Goal: Transaction & Acquisition: Purchase product/service

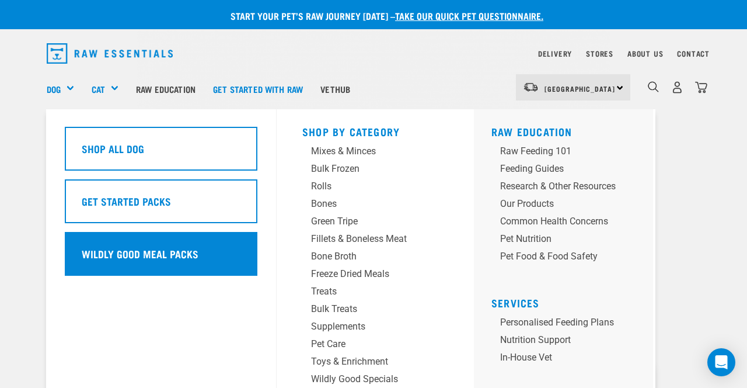
click at [159, 254] on h5 "Wildly Good Meal Packs" at bounding box center [140, 253] width 117 height 15
click at [140, 246] on div "Wildly Good Meal Packs" at bounding box center [161, 254] width 193 height 44
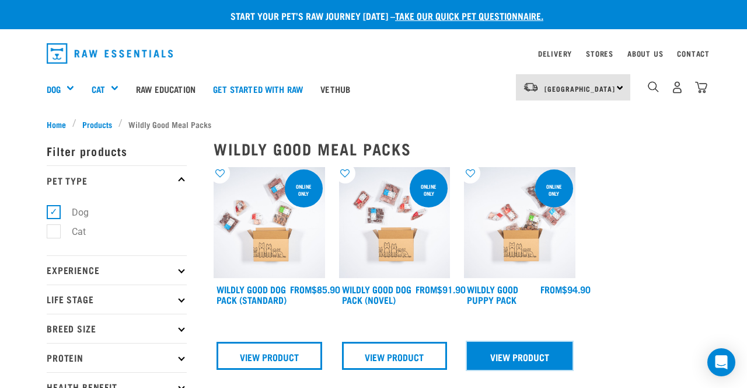
click at [519, 359] on link "View Product" at bounding box center [520, 355] width 106 height 28
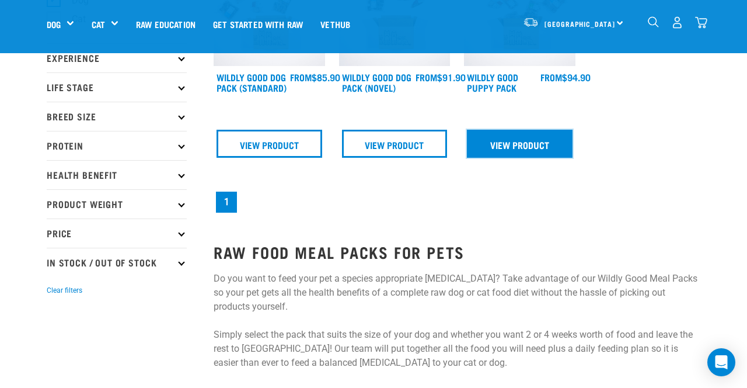
scroll to position [130, 0]
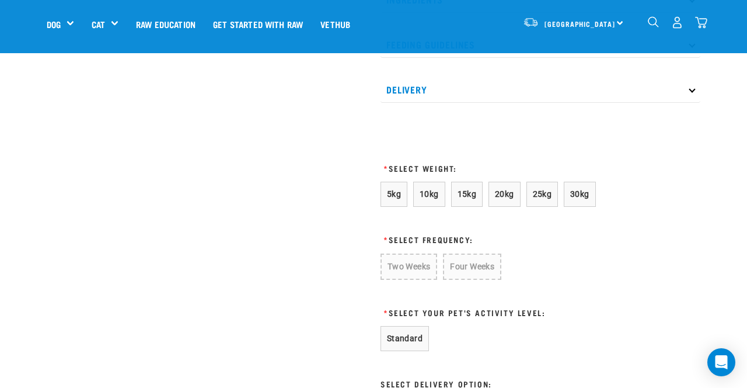
scroll to position [597, 0]
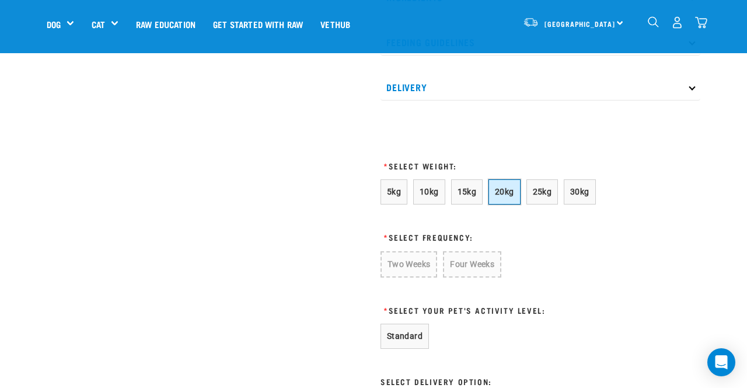
click at [510, 196] on span "20kg" at bounding box center [504, 191] width 19 height 9
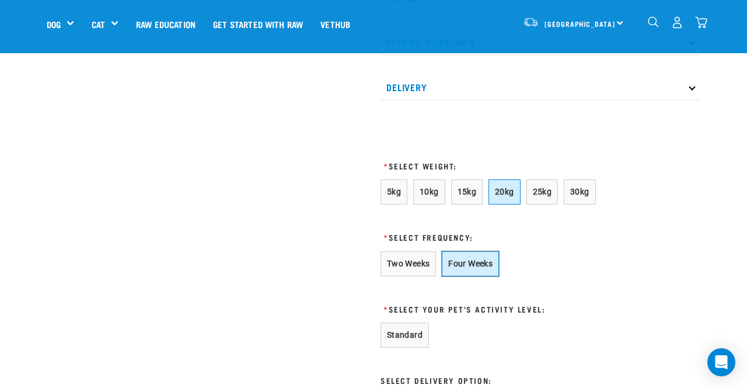
click at [482, 271] on button "Four Weeks" at bounding box center [470, 263] width 57 height 25
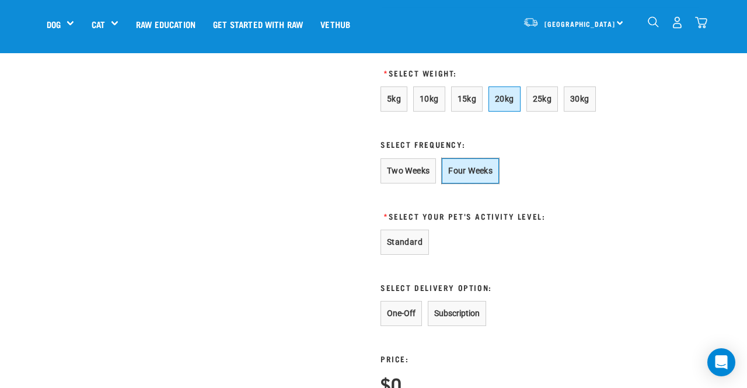
scroll to position [691, 0]
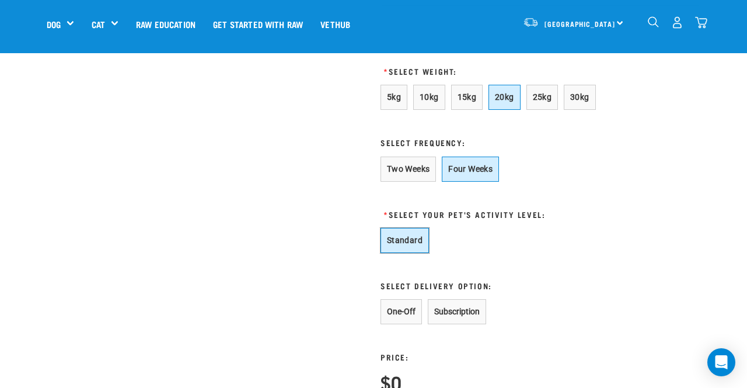
click at [404, 250] on button "Standard" at bounding box center [405, 240] width 48 height 25
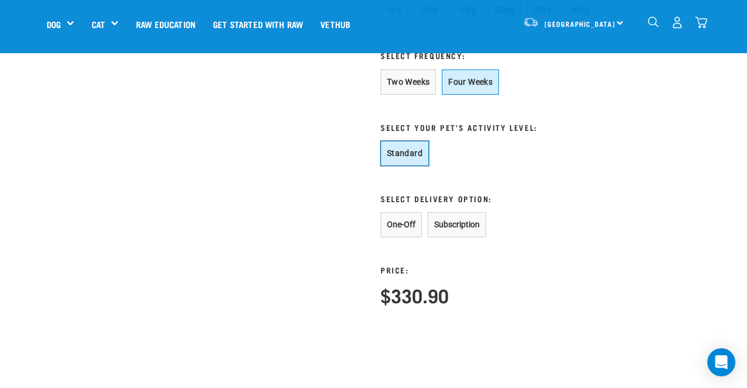
scroll to position [779, 0]
click at [400, 236] on button "One-Off" at bounding box center [401, 223] width 41 height 25
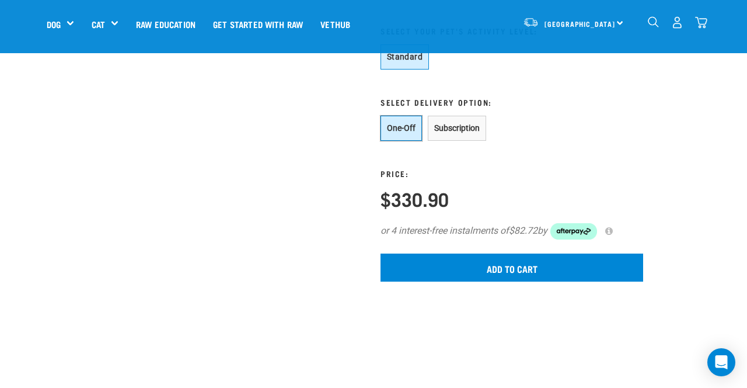
scroll to position [876, 0]
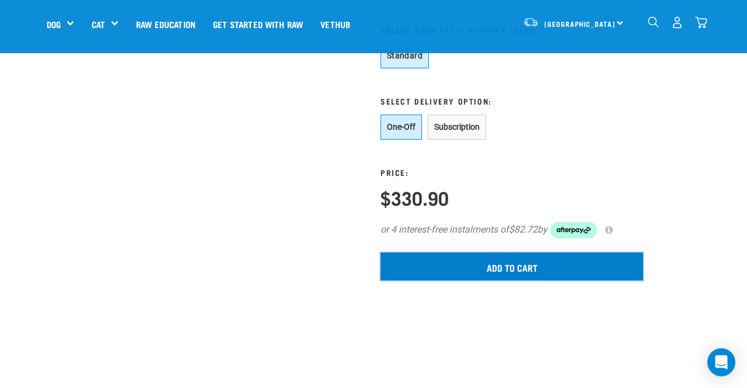
click at [507, 280] on input "Add to cart" at bounding box center [512, 266] width 263 height 28
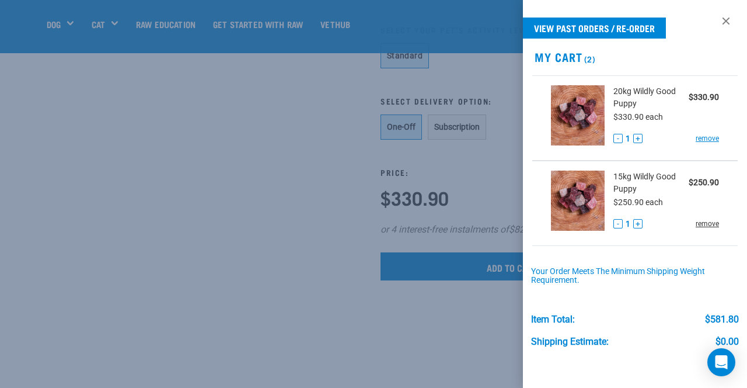
click at [712, 225] on link "remove" at bounding box center [707, 223] width 23 height 11
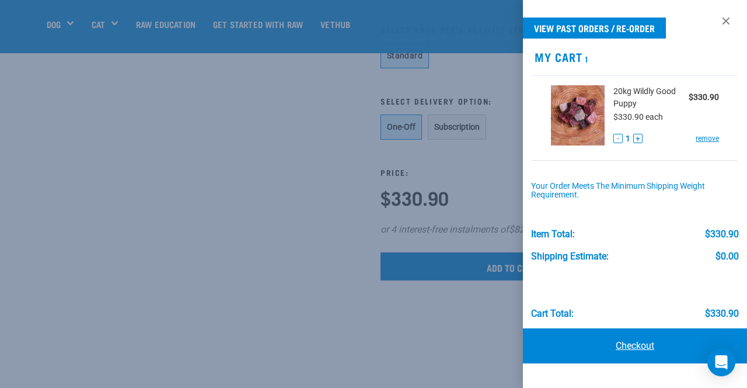
click at [641, 348] on link "Checkout" at bounding box center [635, 345] width 224 height 35
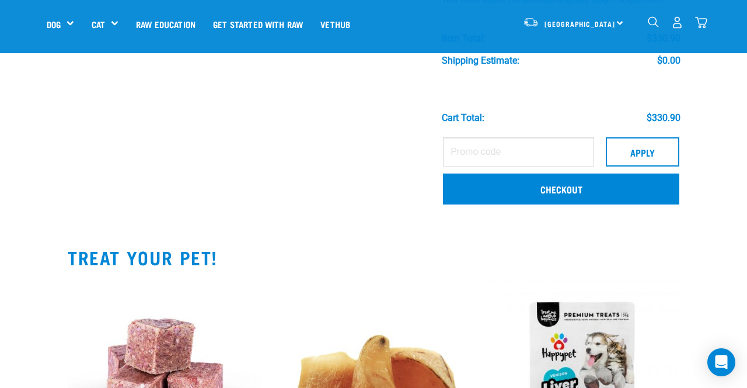
scroll to position [185, 0]
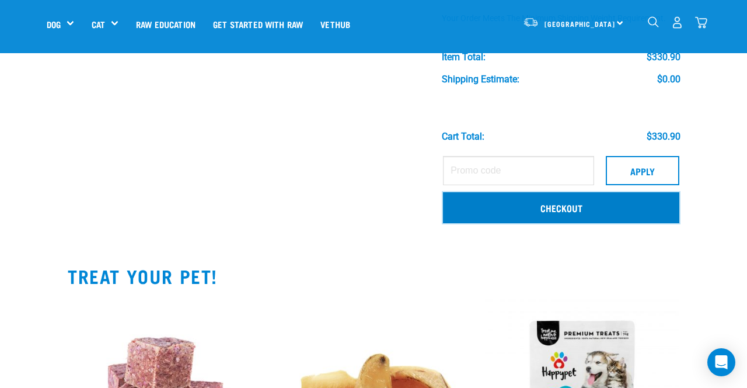
click at [550, 203] on link "Checkout" at bounding box center [561, 207] width 236 height 30
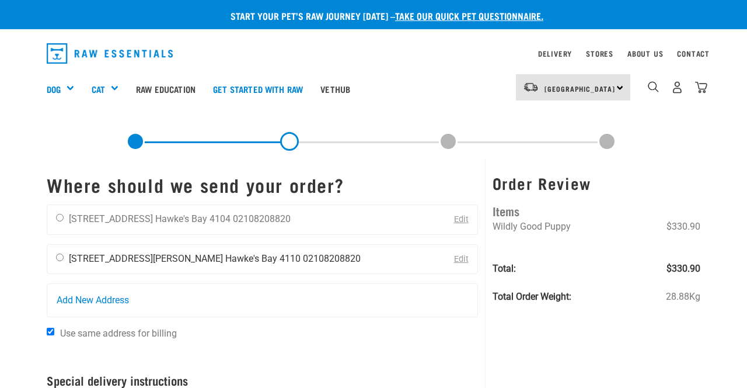
click at [57, 259] on input "radio" at bounding box center [60, 257] width 8 height 8
radio input "true"
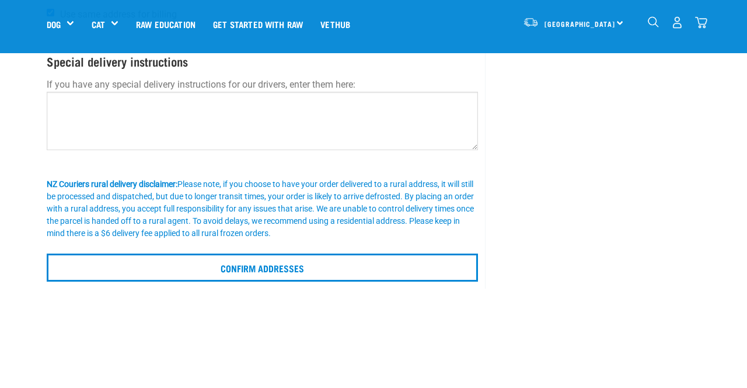
scroll to position [229, 0]
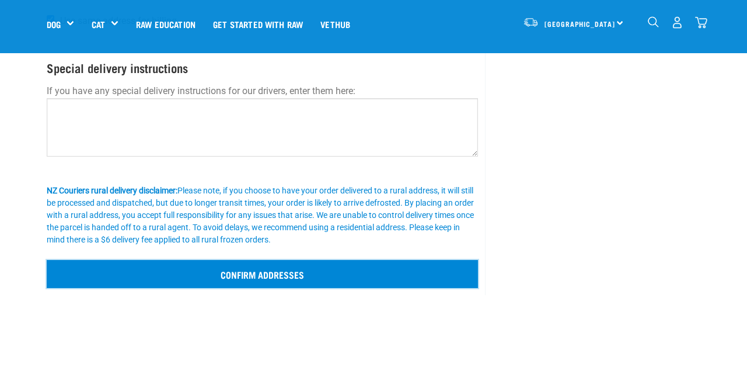
click at [263, 275] on input "Confirm addresses" at bounding box center [262, 274] width 431 height 28
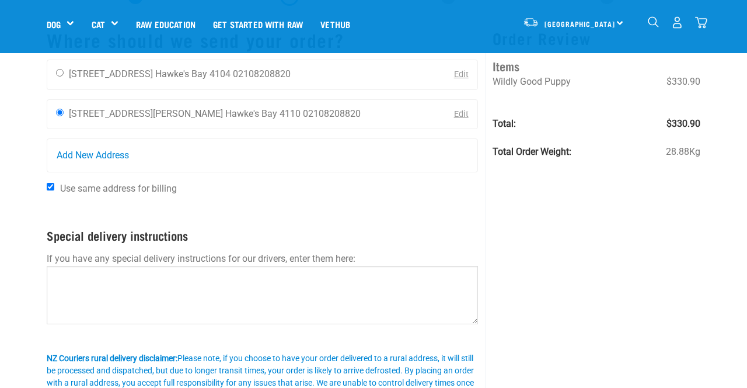
scroll to position [89, 0]
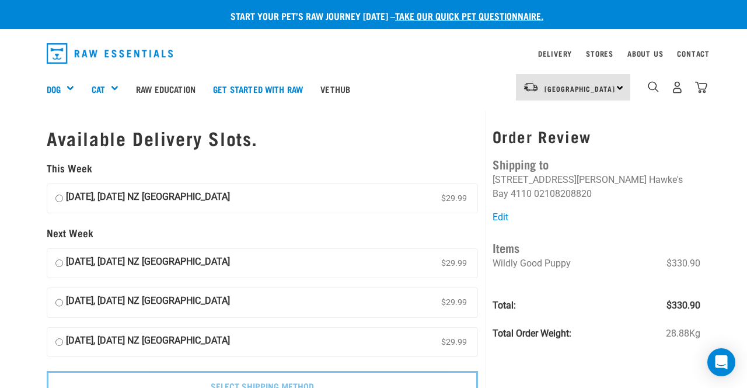
click at [60, 200] on input "29 August, Friday NZ Couriers North Island $29.99" at bounding box center [59, 199] width 8 height 18
radio input "true"
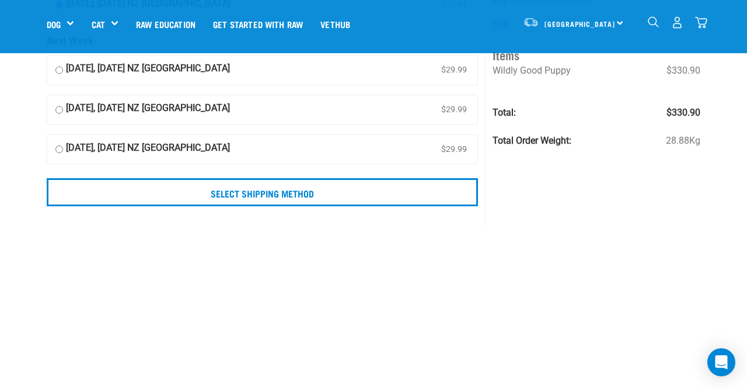
scroll to position [117, 0]
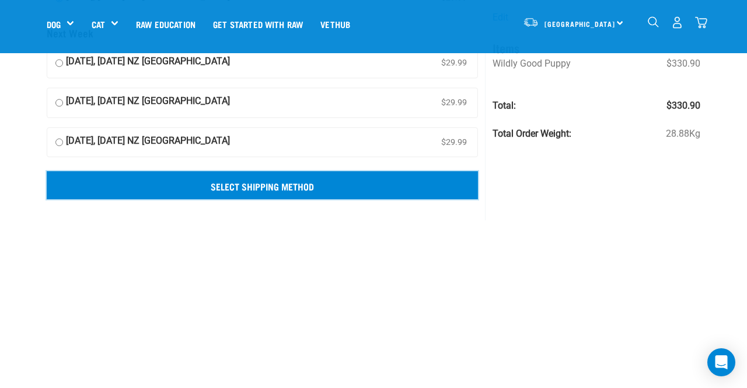
click at [272, 183] on input "Select Shipping Method" at bounding box center [262, 185] width 431 height 28
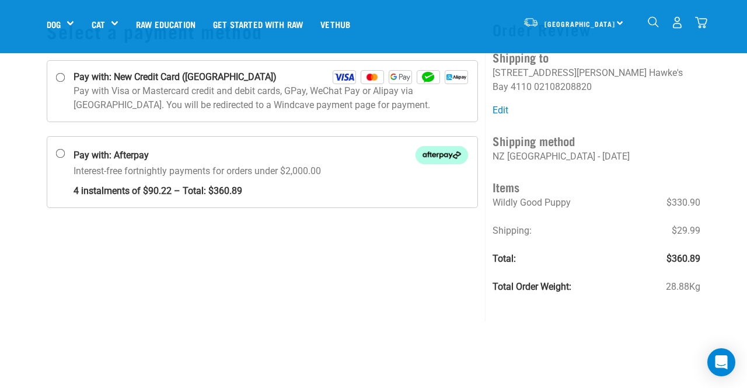
scroll to position [73, 0]
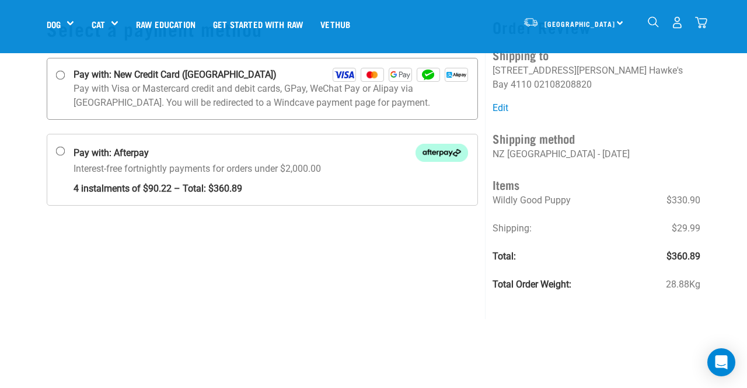
click at [62, 76] on input "Pay with: New Credit Card ([GEOGRAPHIC_DATA])" at bounding box center [60, 75] width 9 height 9
radio input "true"
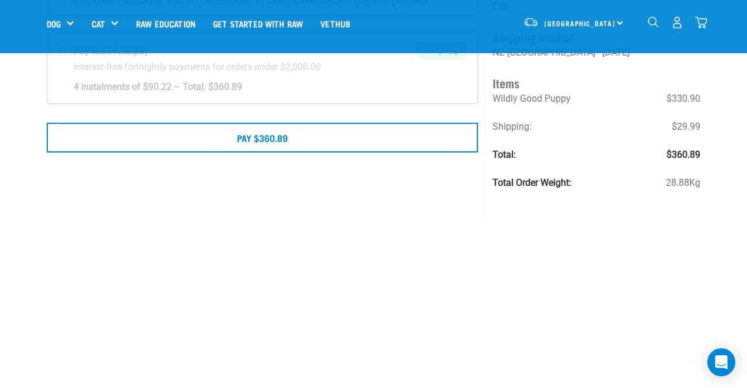
scroll to position [177, 0]
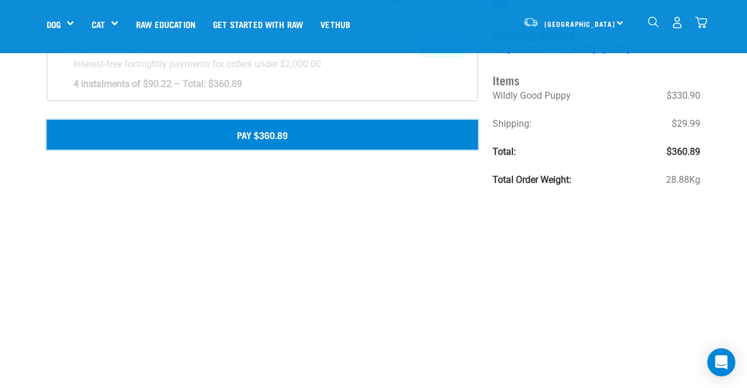
click at [263, 140] on button "Pay $360.89" at bounding box center [262, 134] width 431 height 29
